Goal: Use online tool/utility: Utilize a website feature to perform a specific function

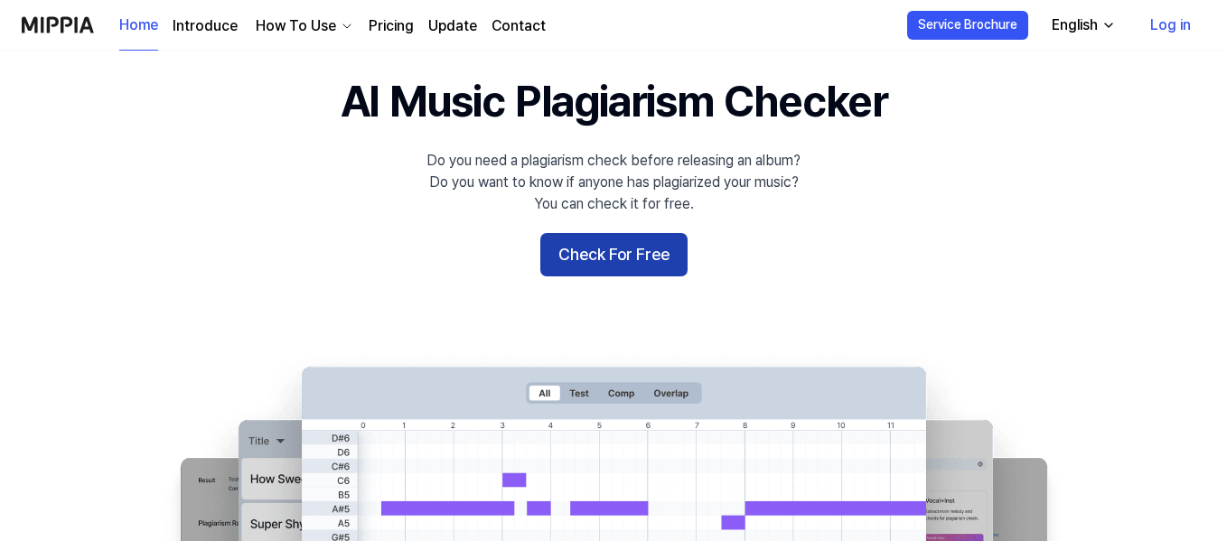
click at [658, 243] on button "Check For Free" at bounding box center [613, 254] width 147 height 43
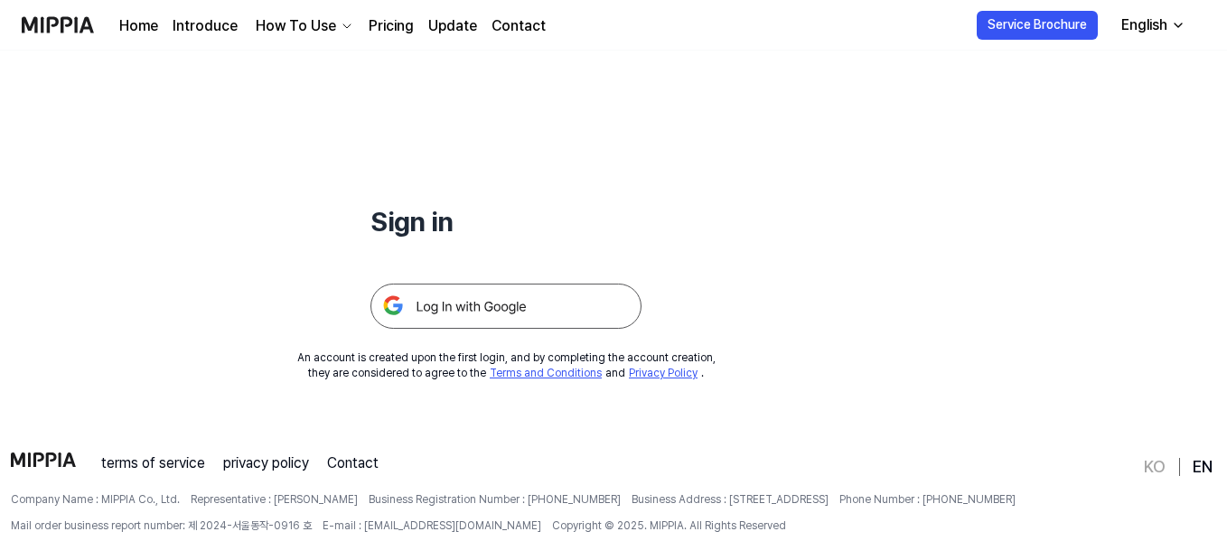
scroll to position [117, 0]
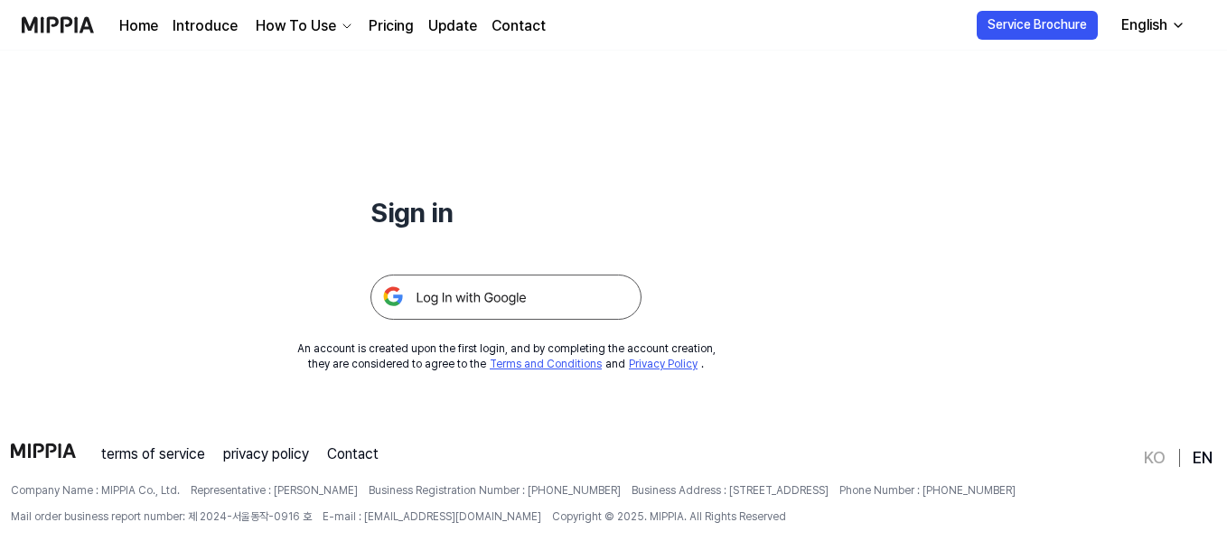
click at [518, 298] on img at bounding box center [505, 297] width 271 height 45
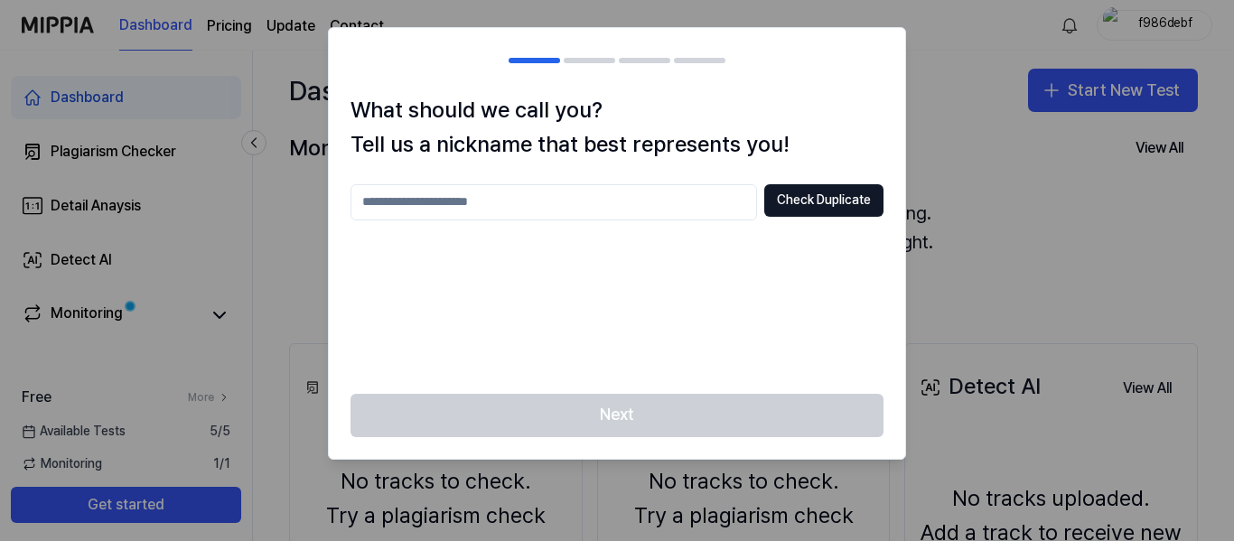
click at [570, 211] on input "text" at bounding box center [553, 202] width 406 height 36
click at [789, 208] on button "Check Duplicate" at bounding box center [823, 200] width 119 height 33
click at [551, 203] on input "****" at bounding box center [553, 202] width 406 height 36
type input "**********"
click at [800, 202] on button "Check Duplicate" at bounding box center [823, 200] width 119 height 33
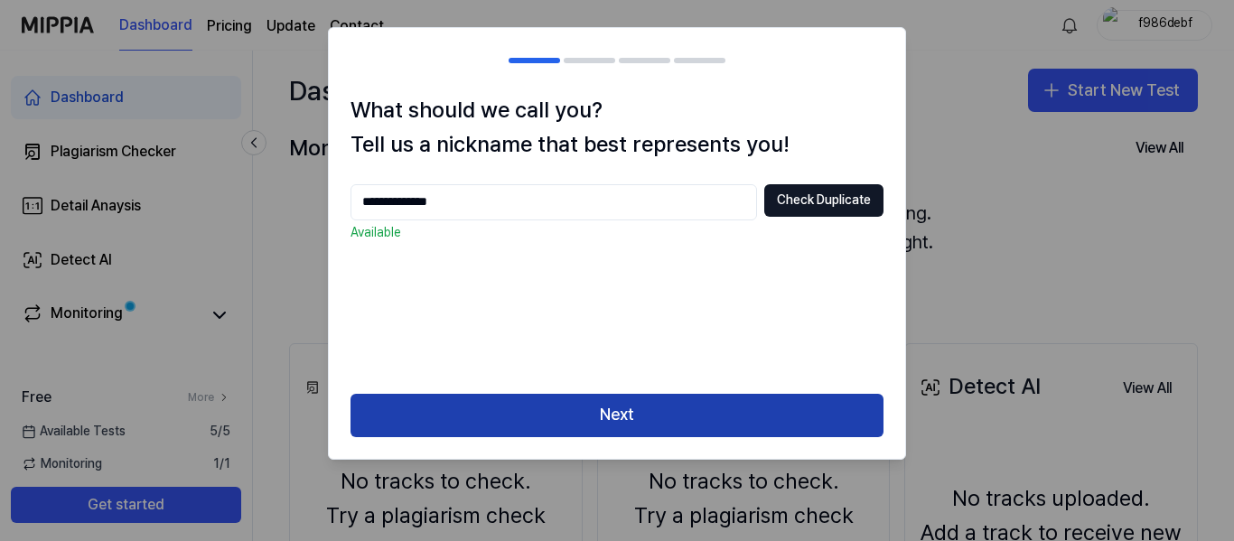
click at [659, 401] on button "Next" at bounding box center [616, 415] width 533 height 43
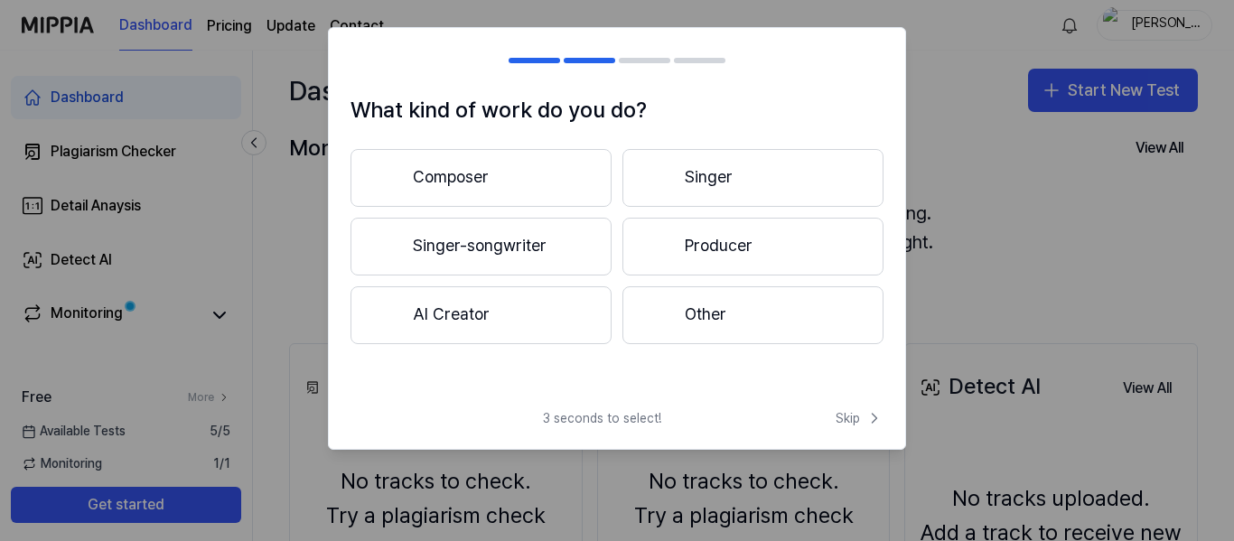
click at [671, 330] on button "Other" at bounding box center [752, 315] width 261 height 58
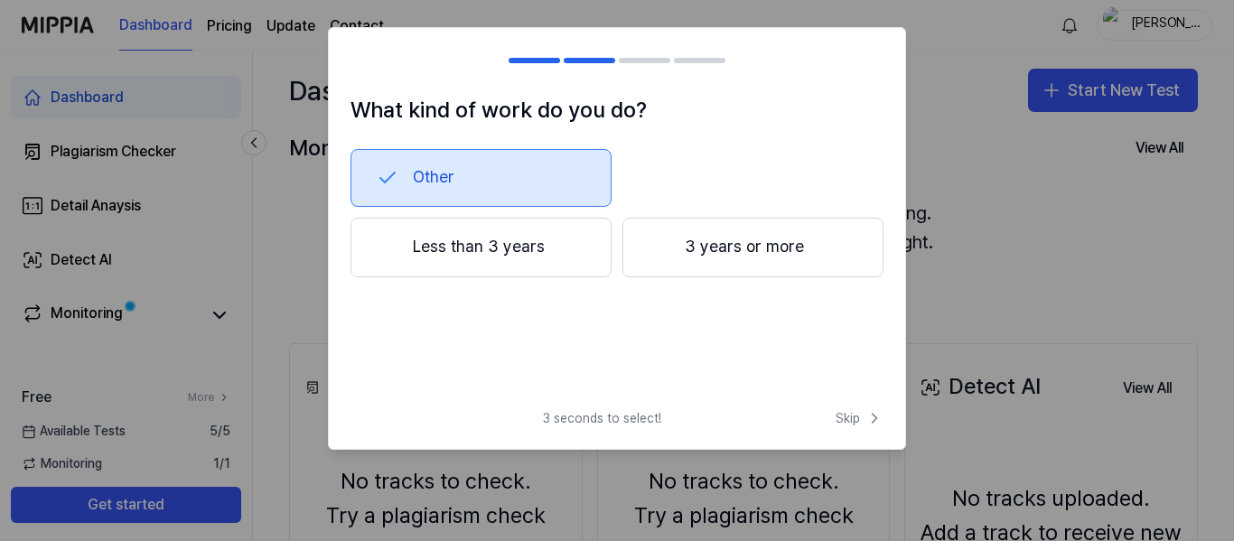
click at [506, 243] on button "Less than 3 years" at bounding box center [480, 248] width 261 height 60
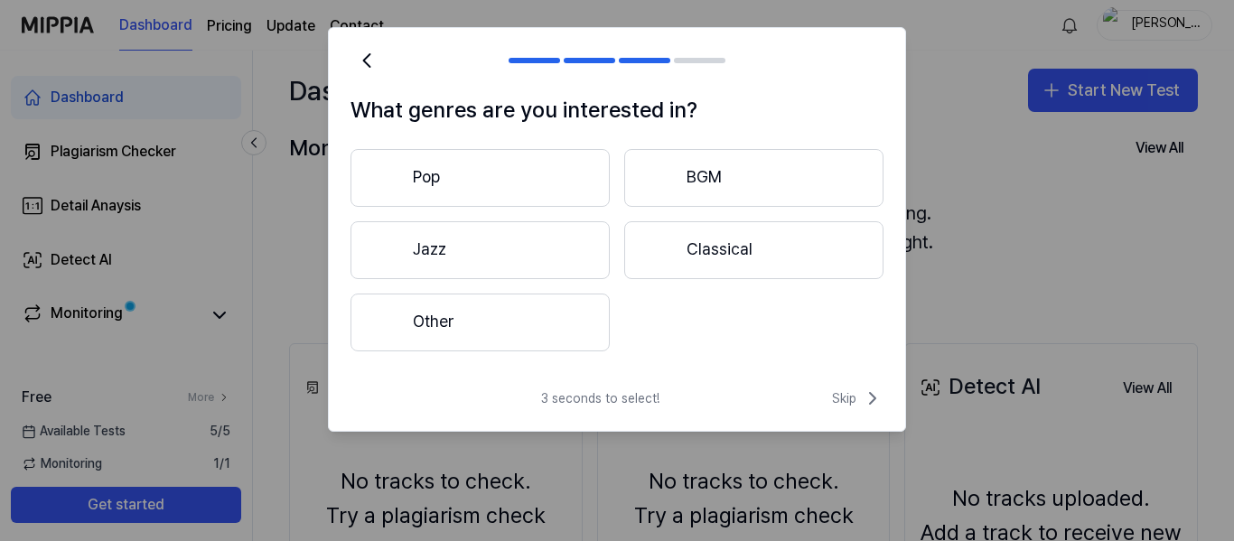
click at [584, 339] on button "Other" at bounding box center [479, 323] width 259 height 58
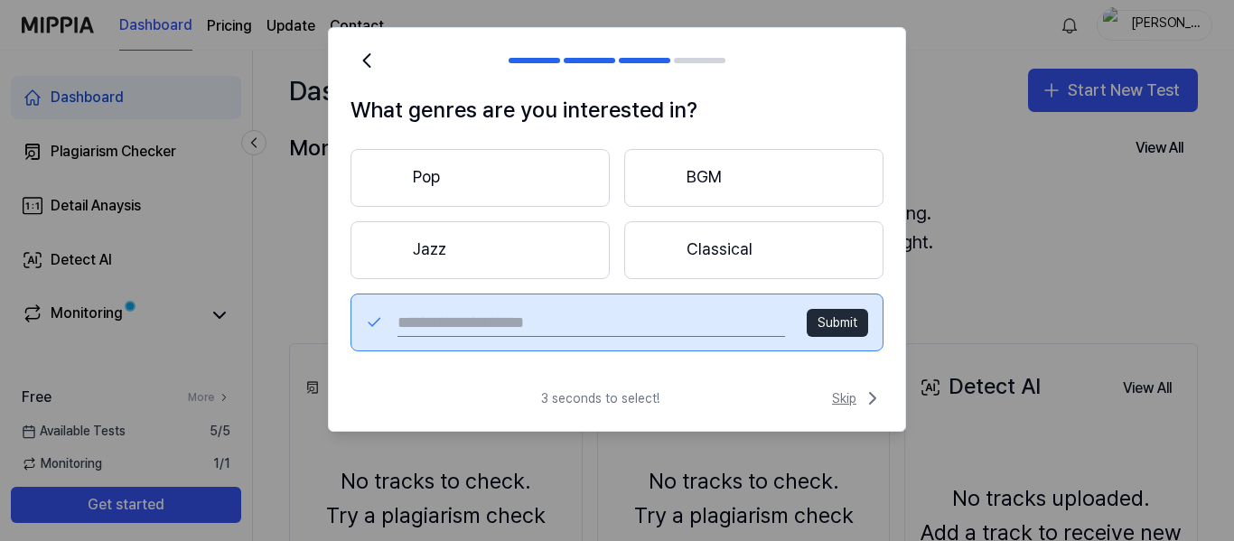
click at [844, 405] on span "Skip" at bounding box center [857, 398] width 51 height 22
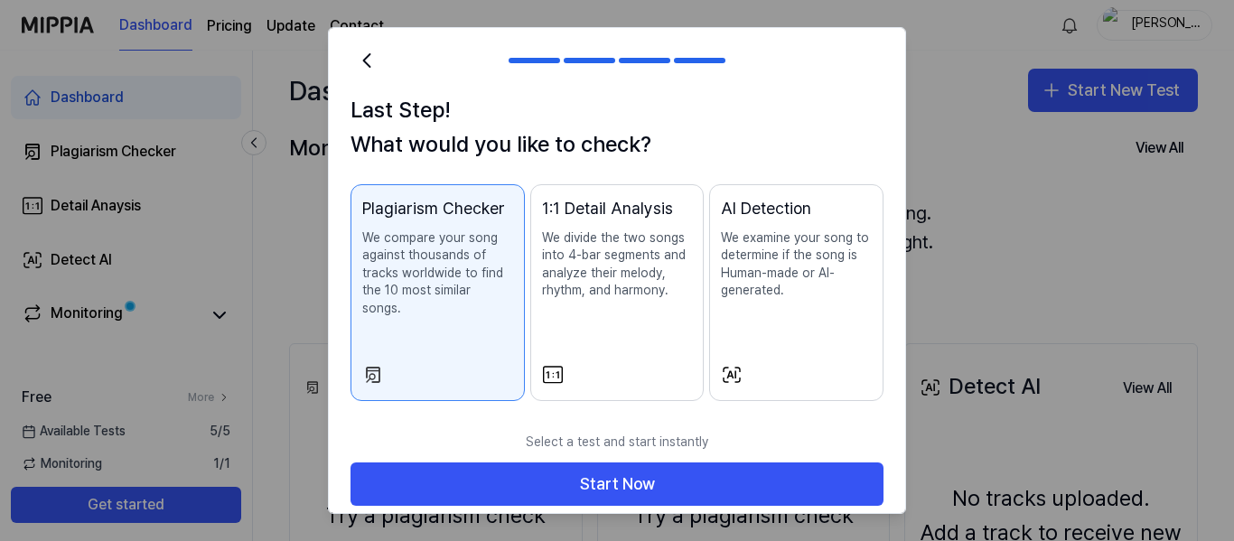
click at [474, 340] on button "Plagiarism Checker We compare your song against thousands of tracks worldwide t…" at bounding box center [437, 293] width 174 height 218
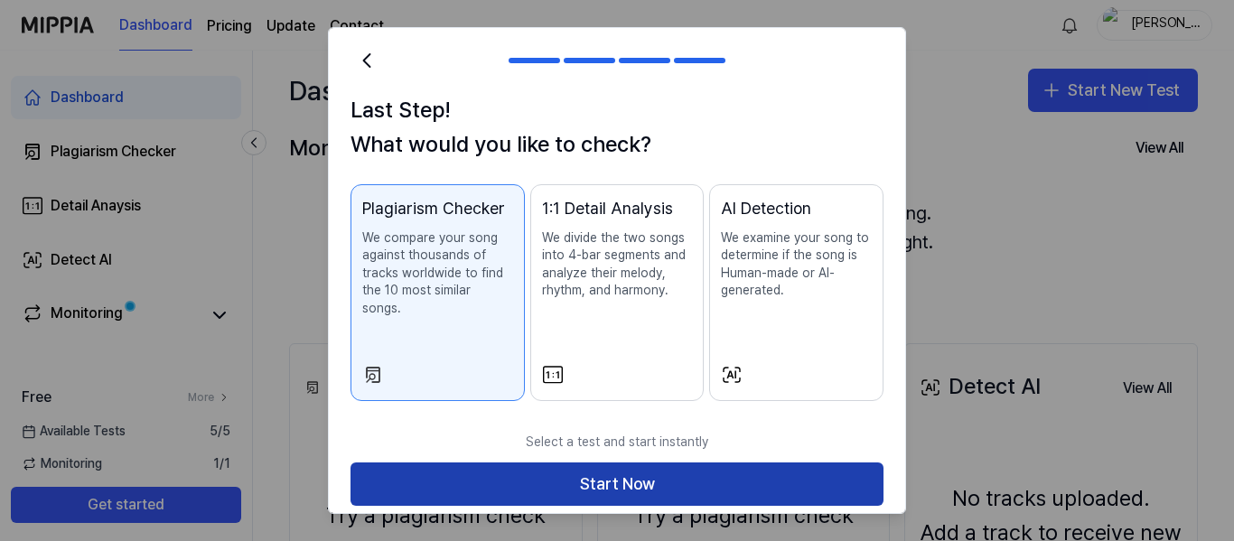
click at [557, 465] on button "Start Now" at bounding box center [616, 483] width 533 height 43
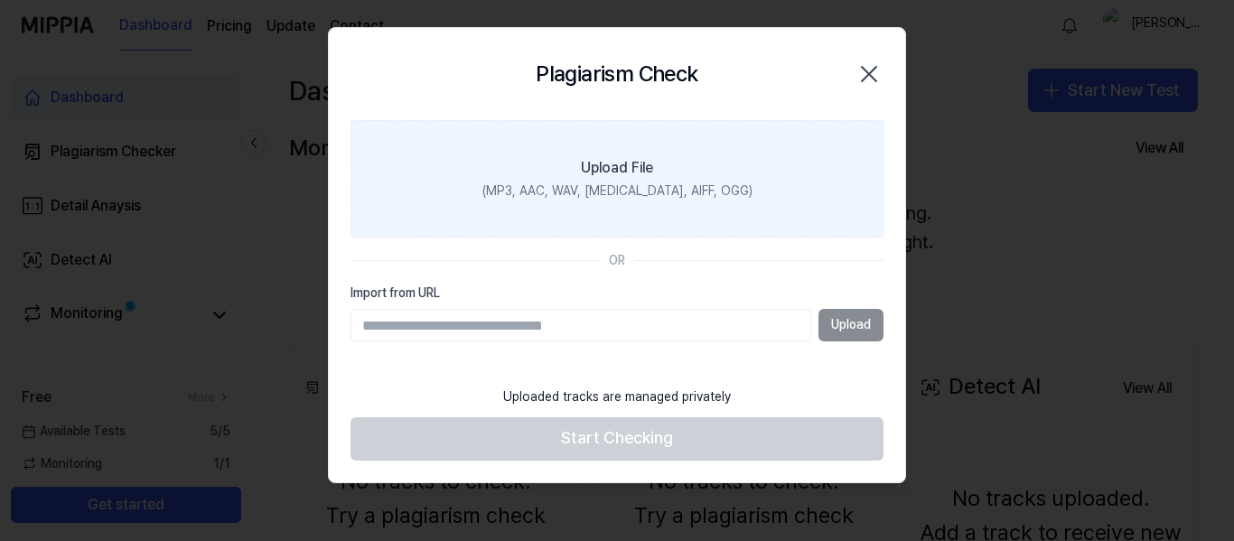
click at [628, 198] on div "(MP3, AAC, WAV, FLAC, AIFF, OGG)" at bounding box center [617, 191] width 270 height 18
click at [0, 0] on input "Upload File (MP3, AAC, WAV, FLAC, AIFF, OGG)" at bounding box center [0, 0] width 0 height 0
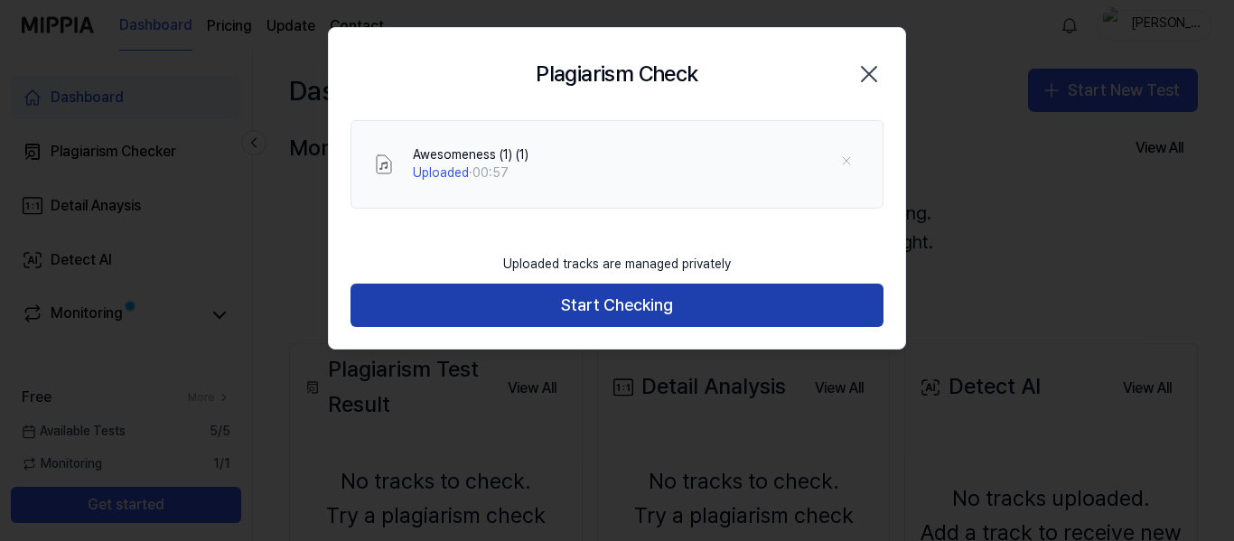
click at [663, 314] on button "Start Checking" at bounding box center [616, 305] width 533 height 43
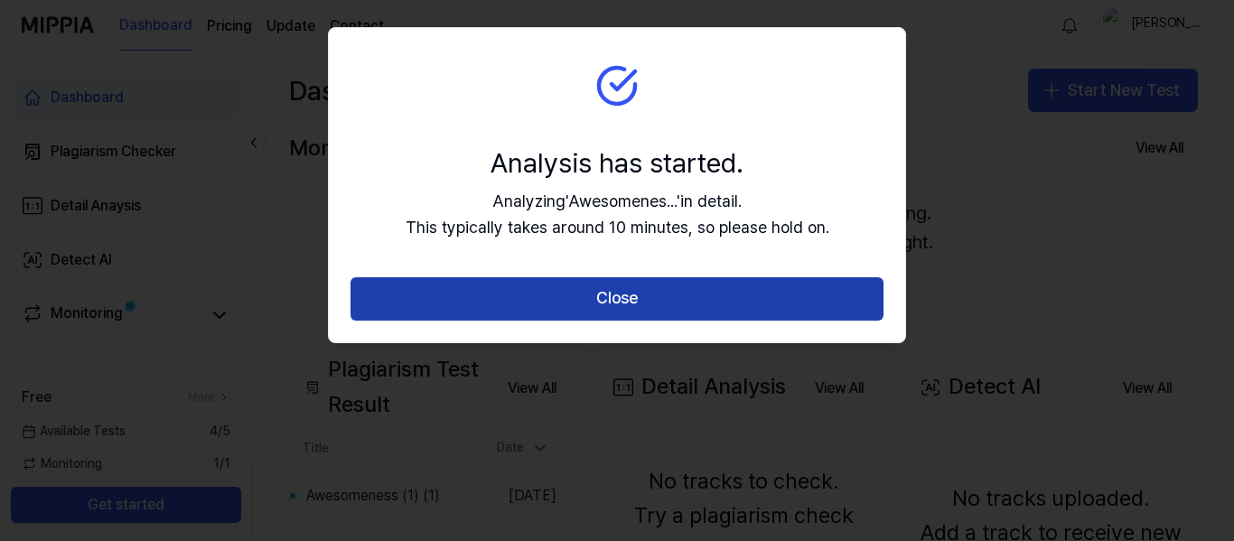
click at [666, 285] on button "Close" at bounding box center [616, 298] width 533 height 43
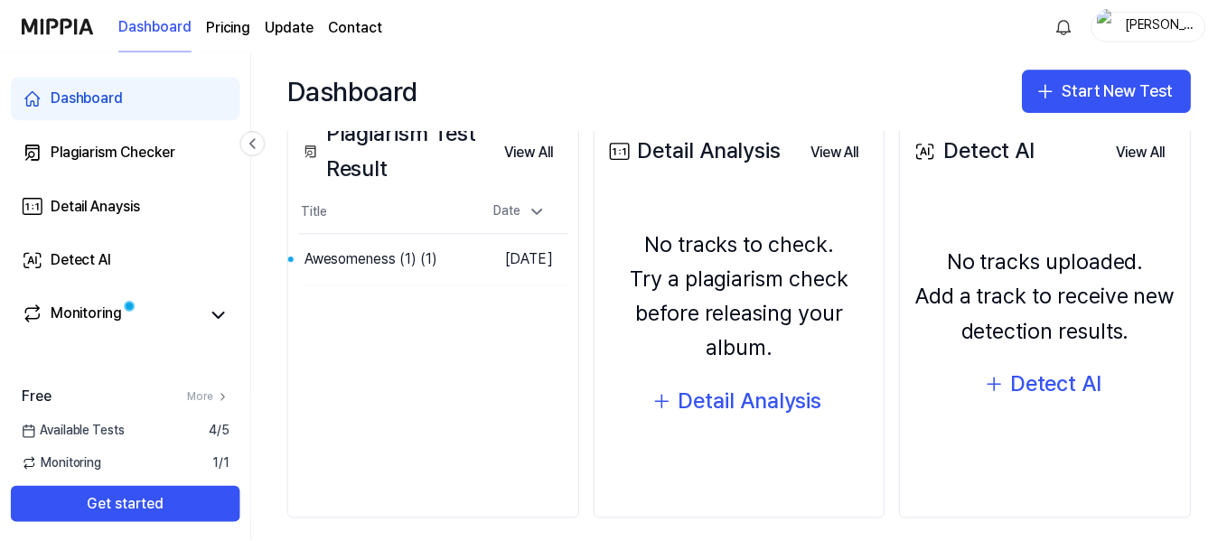
scroll to position [238, 0]
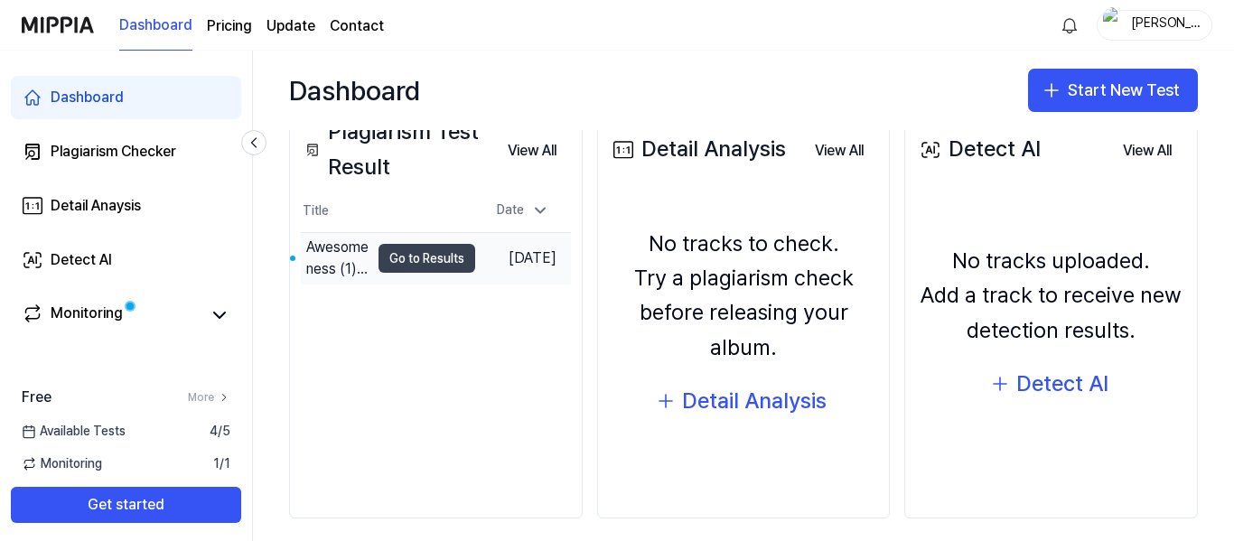
click at [433, 261] on button "Go to Results" at bounding box center [426, 258] width 97 height 29
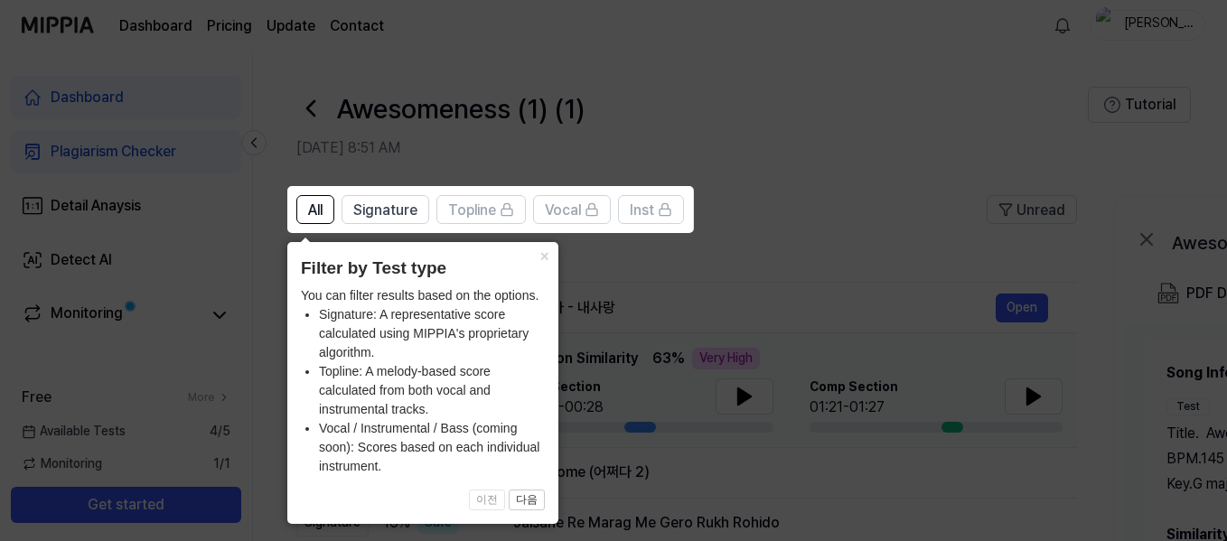
click at [658, 269] on icon at bounding box center [617, 270] width 1234 height 541
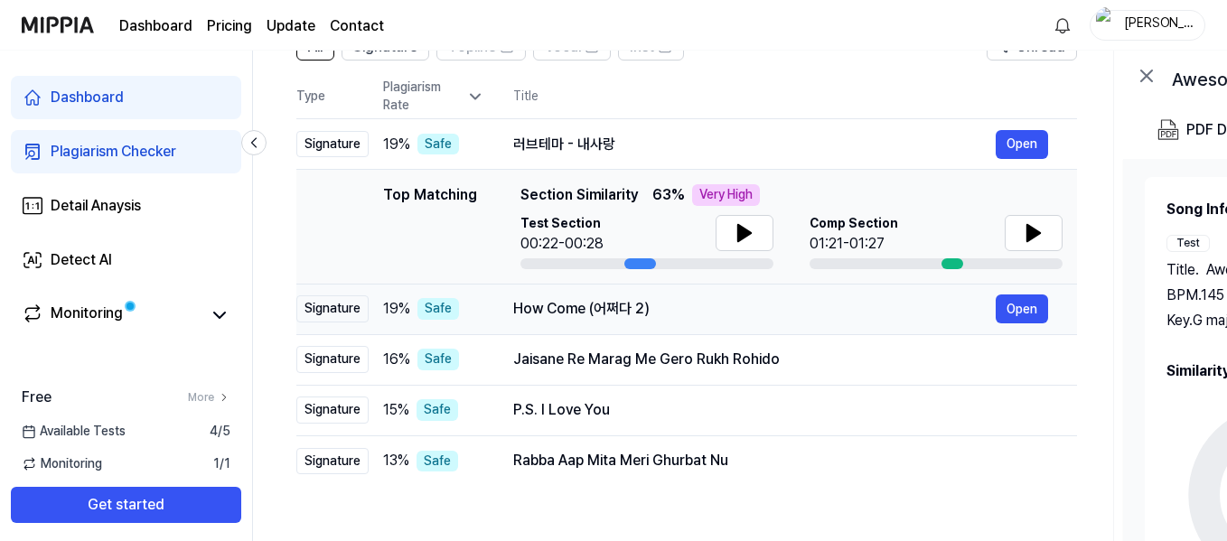
scroll to position [161, 0]
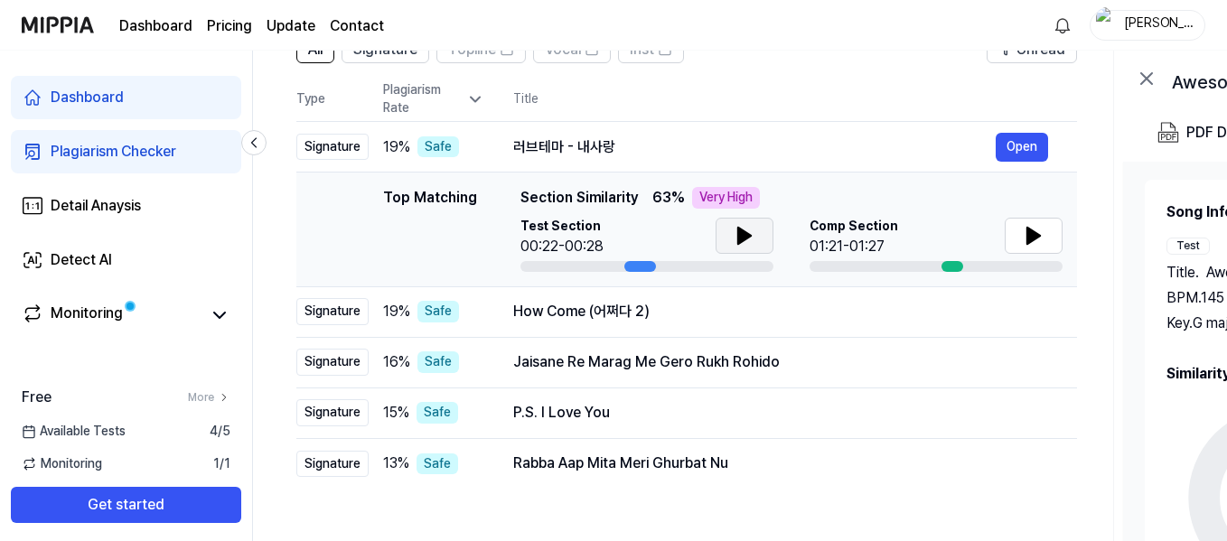
click at [724, 242] on button at bounding box center [744, 236] width 58 height 36
click at [1029, 249] on button at bounding box center [1033, 236] width 58 height 36
click at [1025, 233] on icon at bounding box center [1033, 236] width 22 height 22
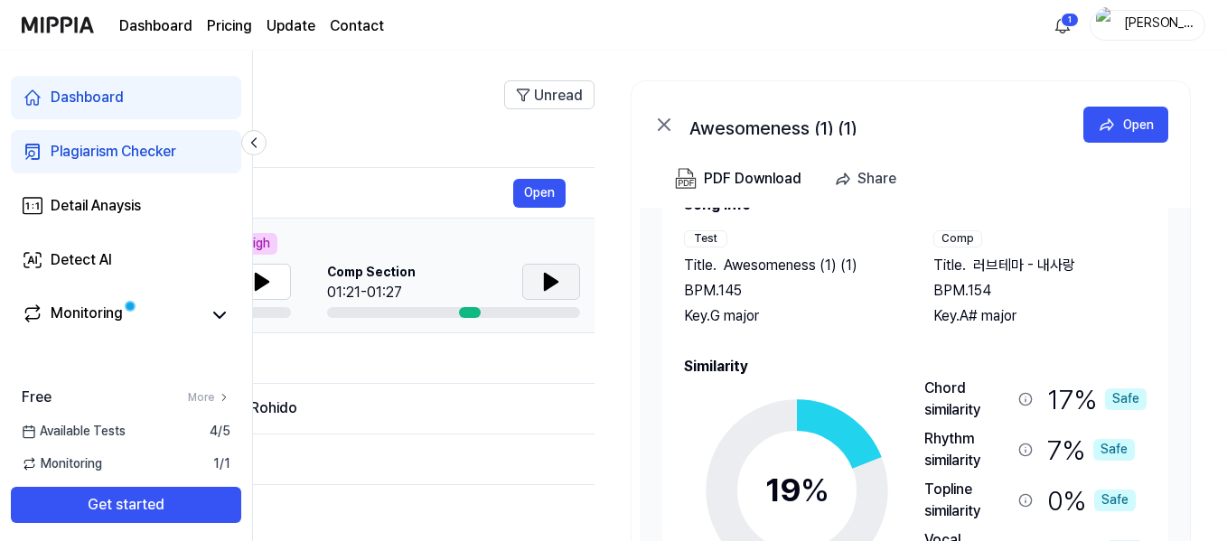
scroll to position [114, 0]
